Goal: Book appointment/travel/reservation

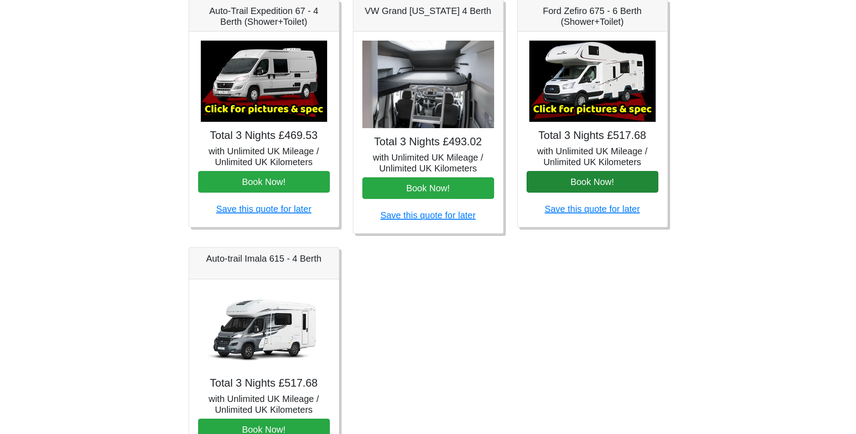
scroll to position [406, 0]
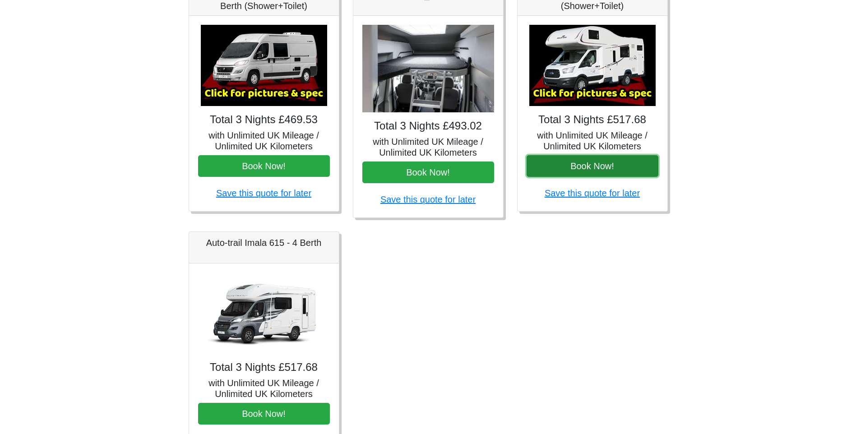
click at [614, 162] on button "Book Now!" at bounding box center [592, 166] width 132 height 22
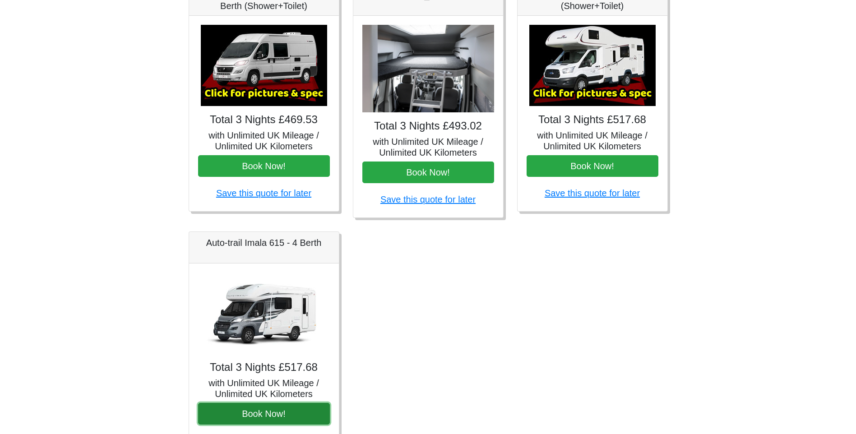
click at [271, 421] on button "Book Now!" at bounding box center [264, 414] width 132 height 22
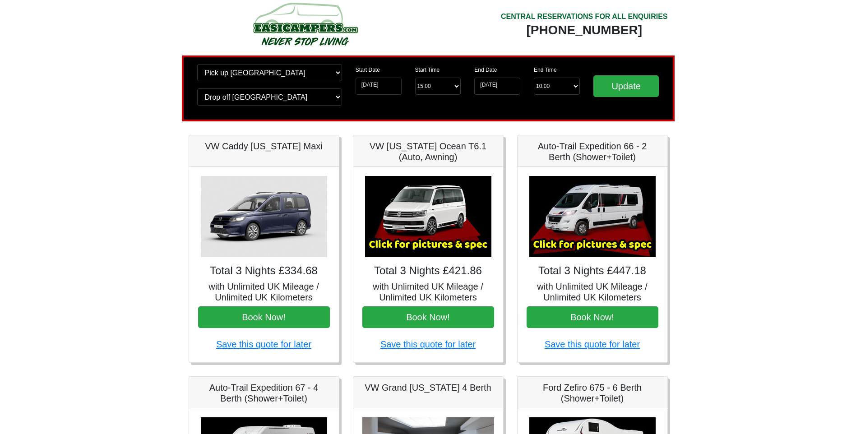
scroll to position [0, 0]
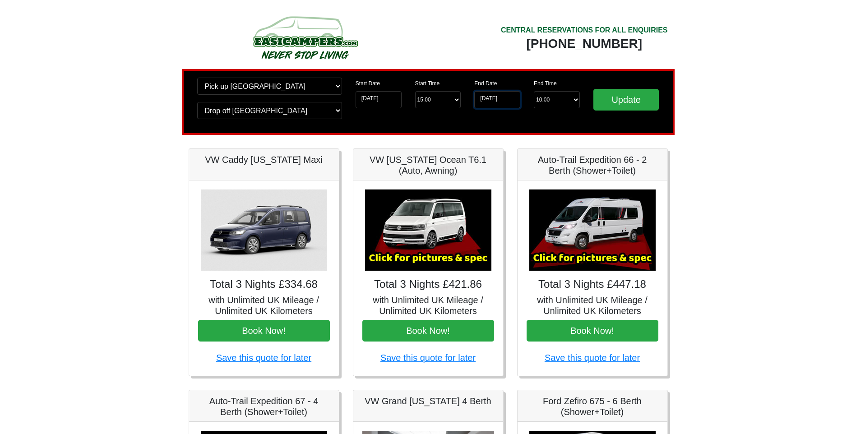
click at [508, 105] on input "07-09-2025" at bounding box center [497, 99] width 46 height 17
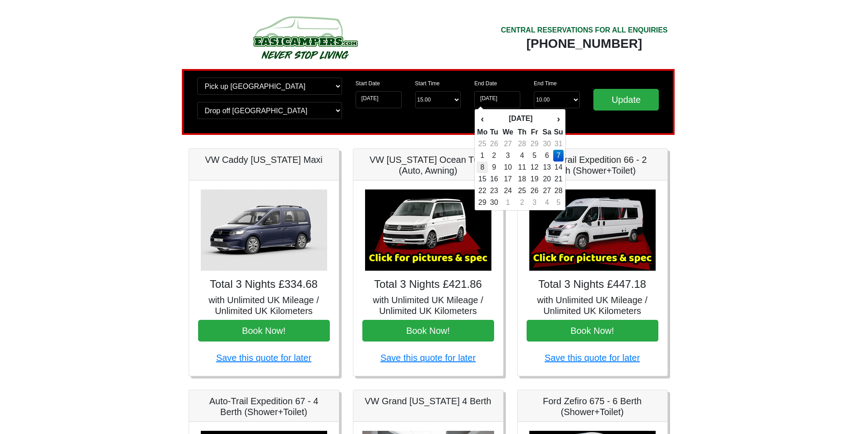
click at [486, 168] on td "8" at bounding box center [481, 168] width 11 height 12
type input "[DATE]"
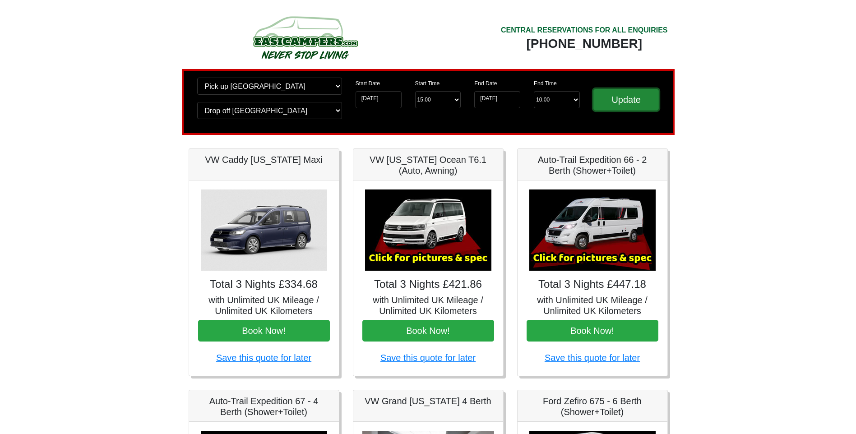
click at [612, 100] on input "Update" at bounding box center [626, 100] width 66 height 22
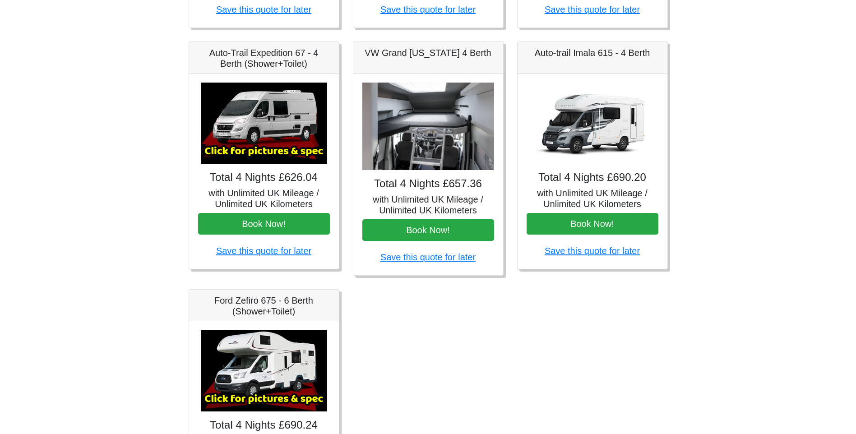
scroll to position [361, 0]
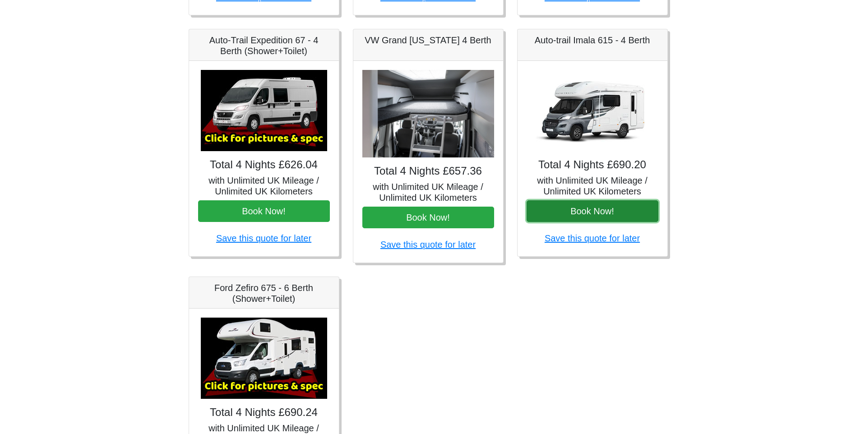
click at [592, 201] on button "Book Now!" at bounding box center [592, 211] width 132 height 22
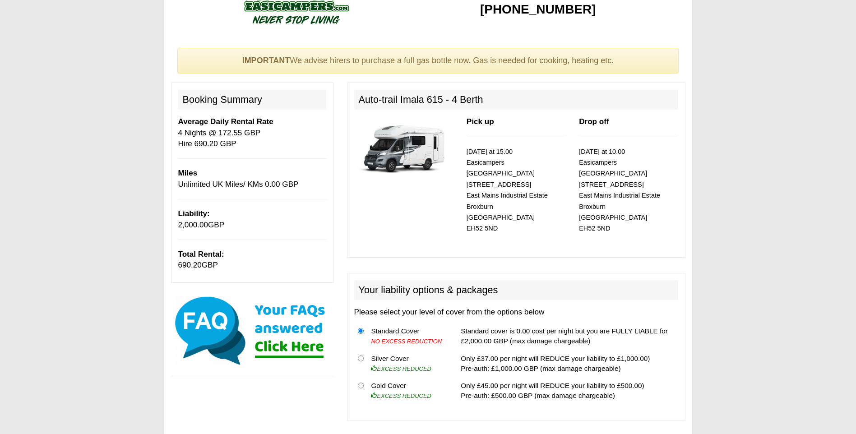
scroll to position [45, 0]
